Goal: Contribute content

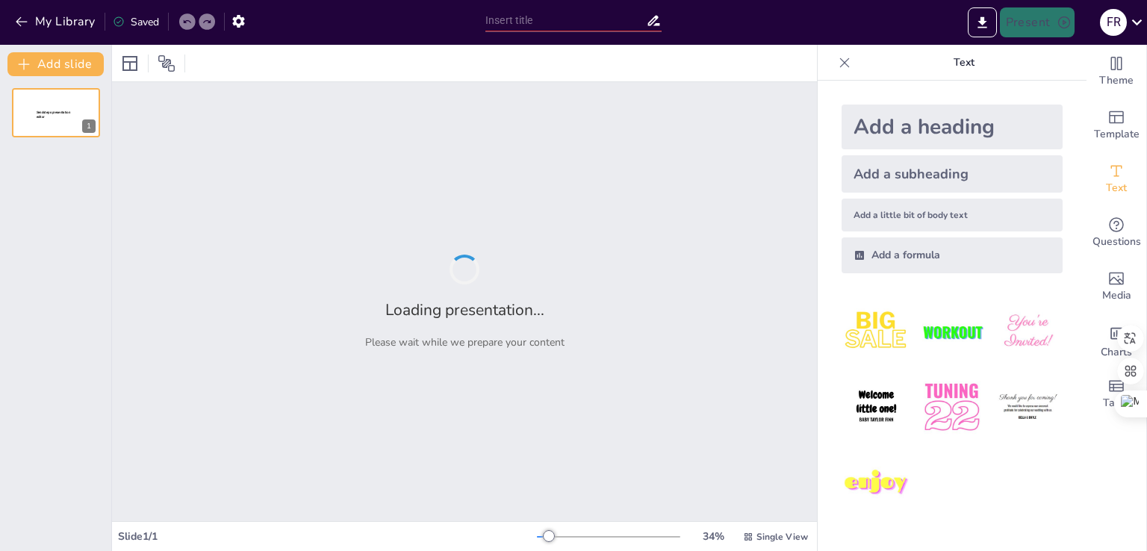
type input "Análisis Integral del Montacargas VALMET C-257: Evaluación y Mantenimiento de N…"
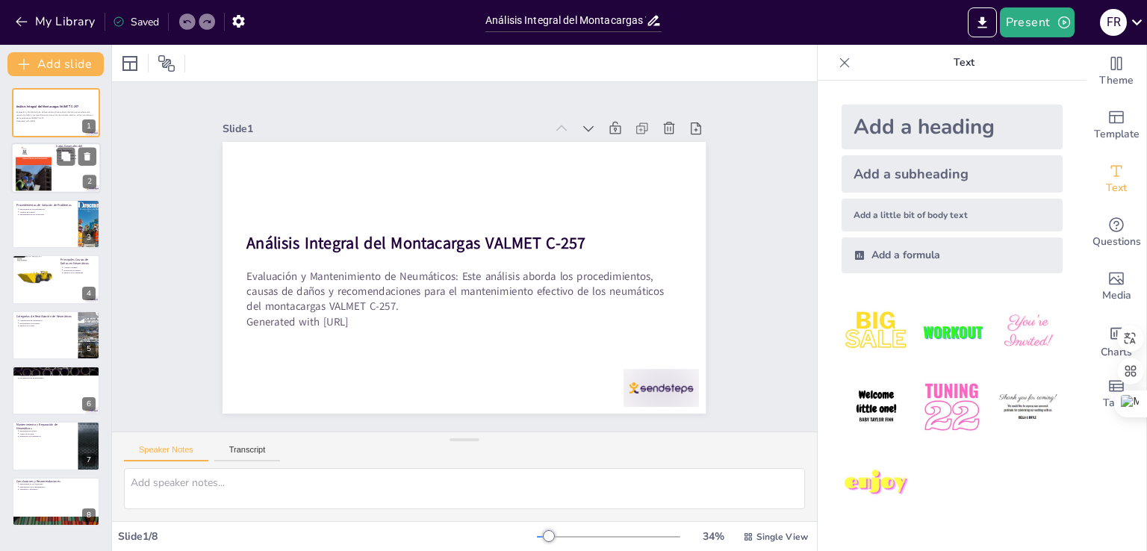
click at [48, 166] on div at bounding box center [34, 168] width 36 height 48
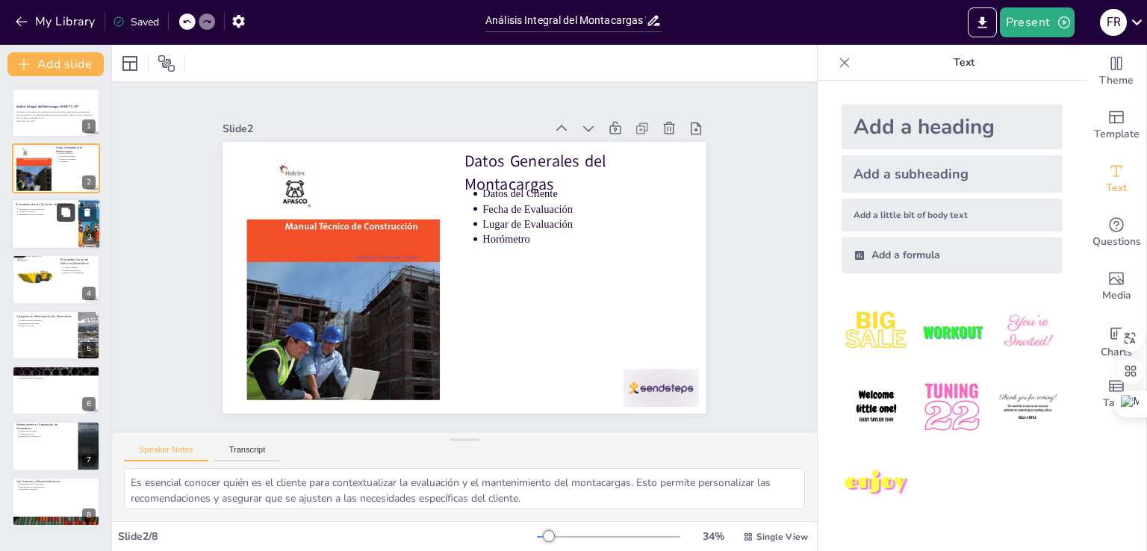
click at [59, 213] on button at bounding box center [66, 212] width 18 height 18
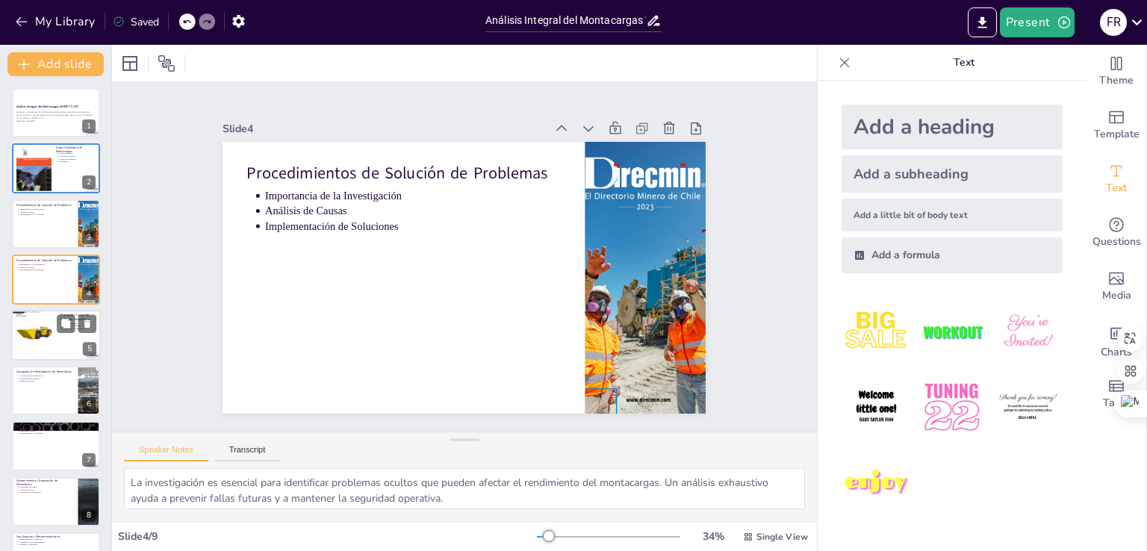
click at [38, 331] on div at bounding box center [33, 336] width 45 height 60
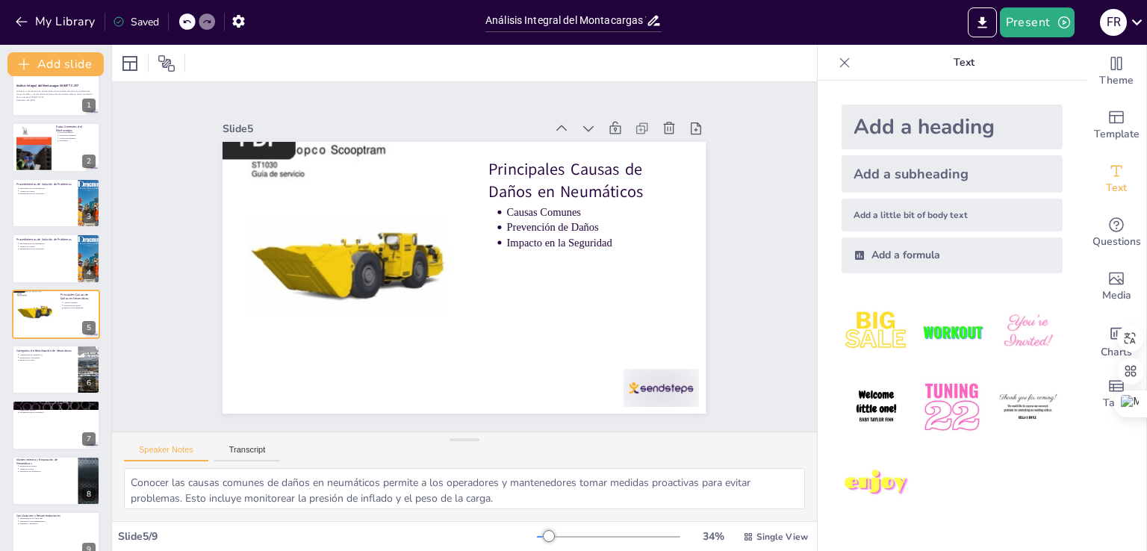
scroll to position [43, 0]
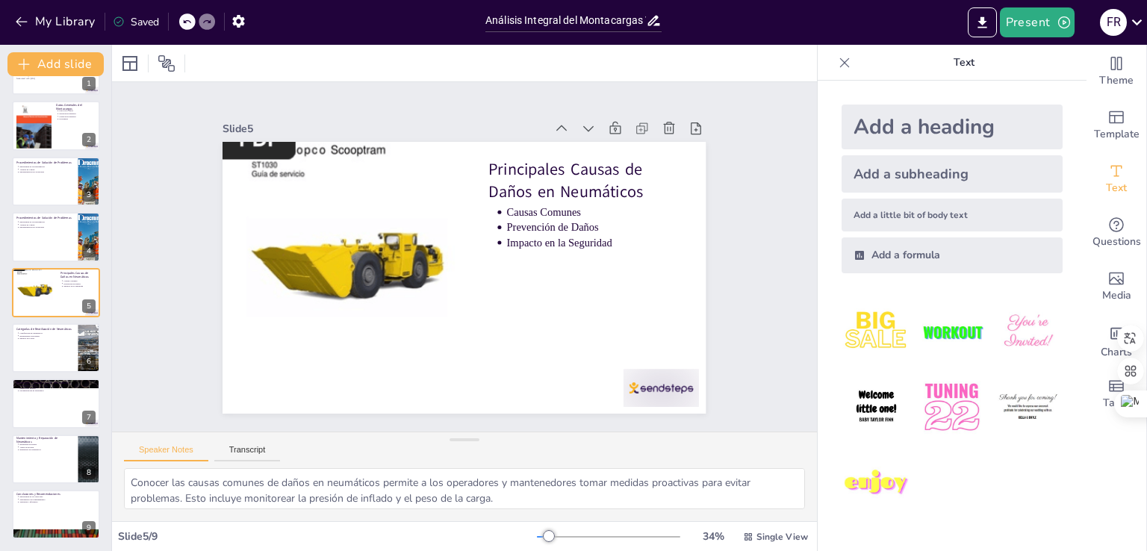
click at [62, 374] on div "Análisis Integral del Montacargas VALMET C-257 Evaluación y Mantenimiento de Ne…" at bounding box center [55, 293] width 111 height 494
click at [48, 353] on div at bounding box center [56, 348] width 90 height 51
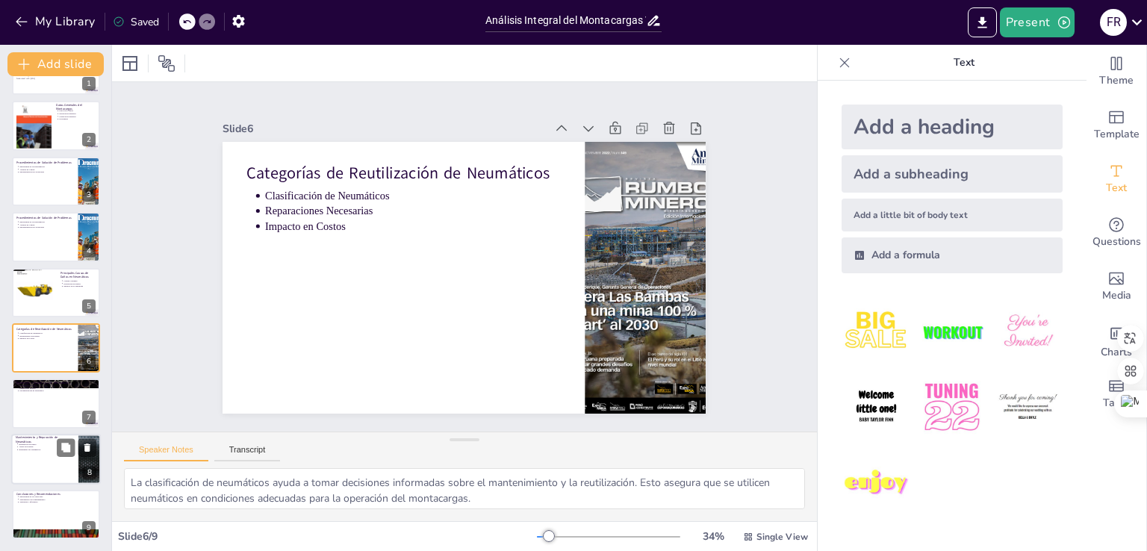
click at [30, 450] on div at bounding box center [56, 459] width 90 height 51
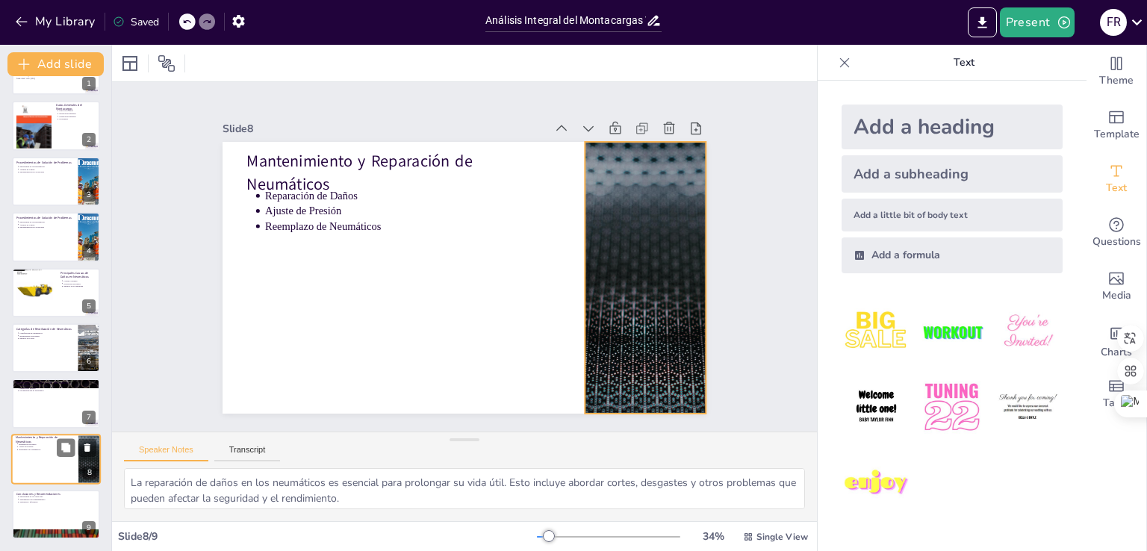
click at [75, 479] on div at bounding box center [56, 459] width 90 height 51
click at [40, 485] on div "Análisis Integral del Montacargas VALMET C-257 Evaluación y Mantenimiento de Ne…" at bounding box center [55, 293] width 111 height 494
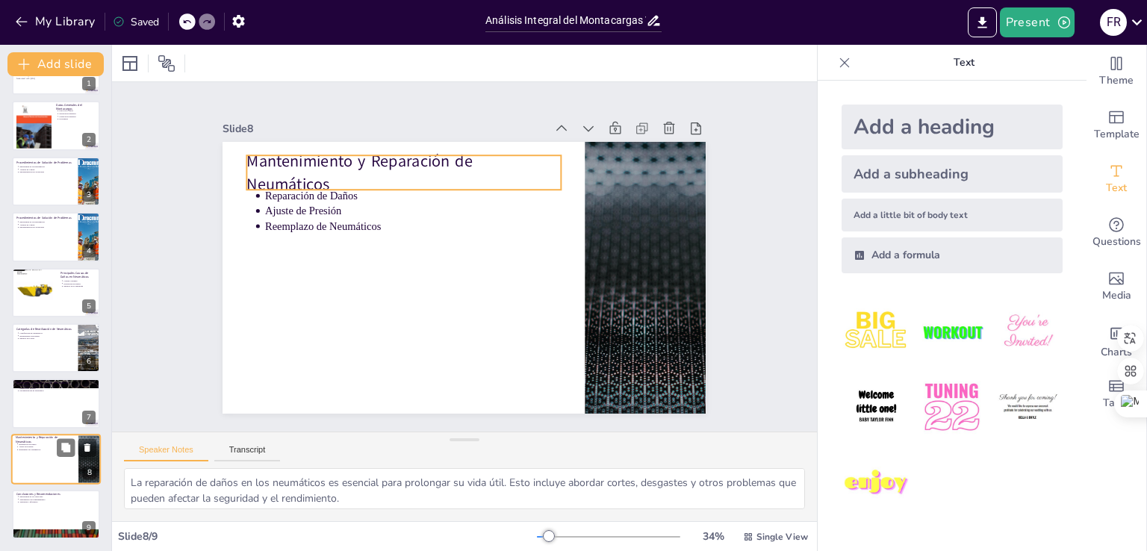
click at [46, 439] on p "Mantenimiento y Reparación de Neumáticos" at bounding box center [45, 439] width 58 height 8
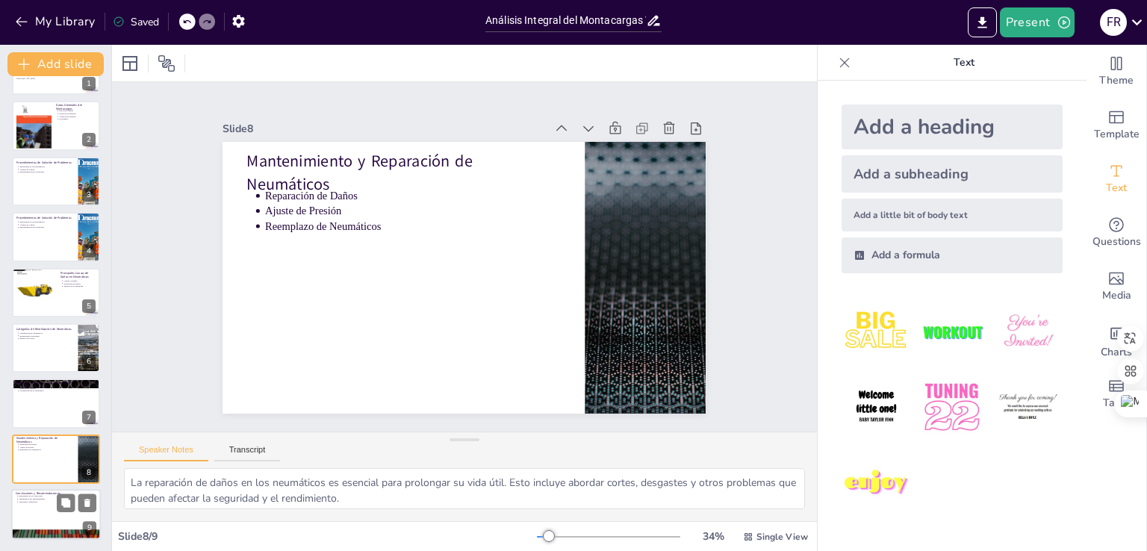
drag, startPoint x: 55, startPoint y: 512, endPoint x: 56, endPoint y: 530, distance: 17.9
click at [56, 515] on div at bounding box center [56, 514] width 90 height 51
type textarea "Comprender la causa raíz de los problemas en los neumáticos permite a los opera…"
